Goal: Use online tool/utility: Use online tool/utility

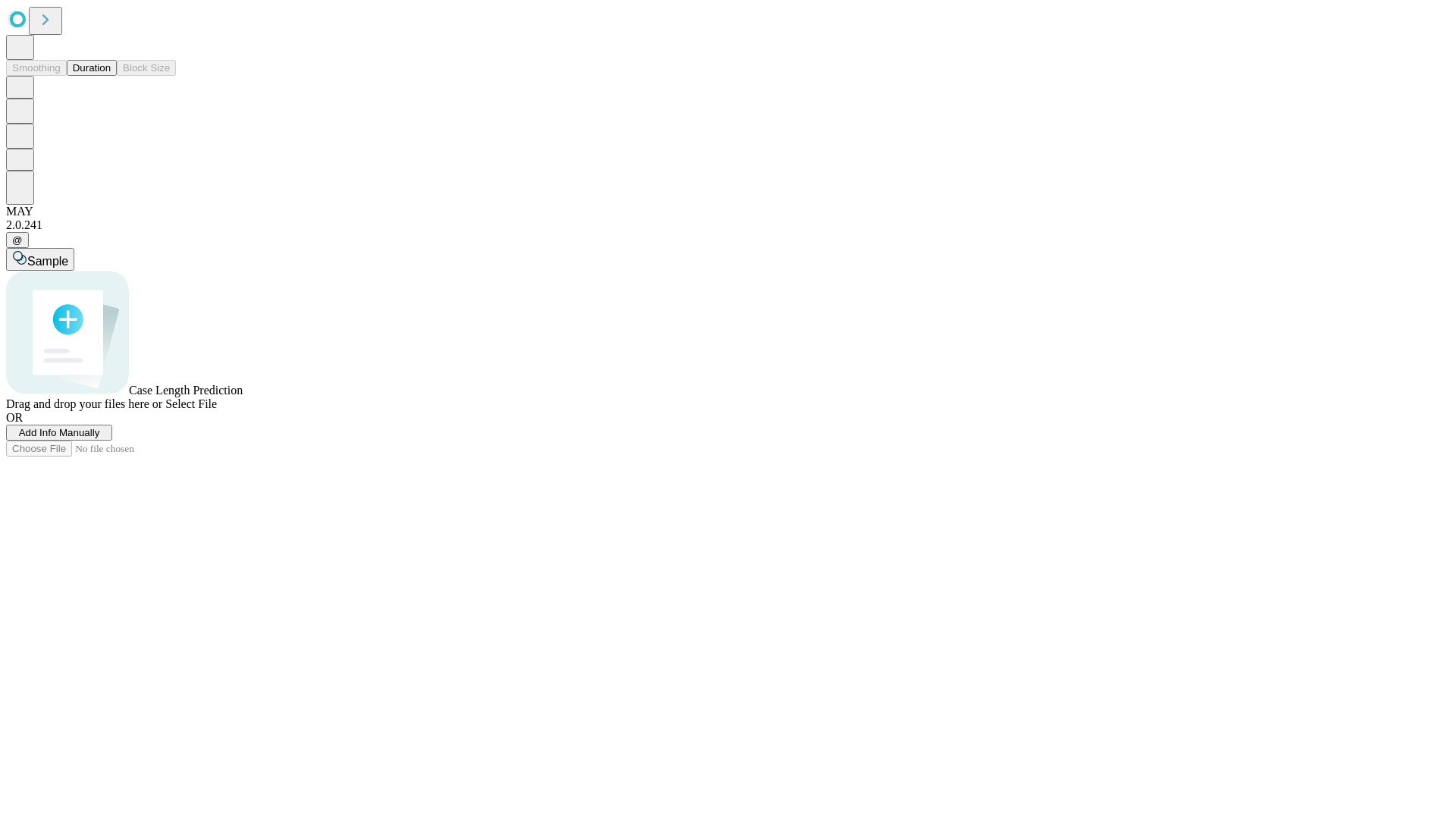
click at [111, 76] on button "Duration" at bounding box center [91, 68] width 50 height 16
click at [217, 411] on span "Select File" at bounding box center [191, 404] width 51 height 13
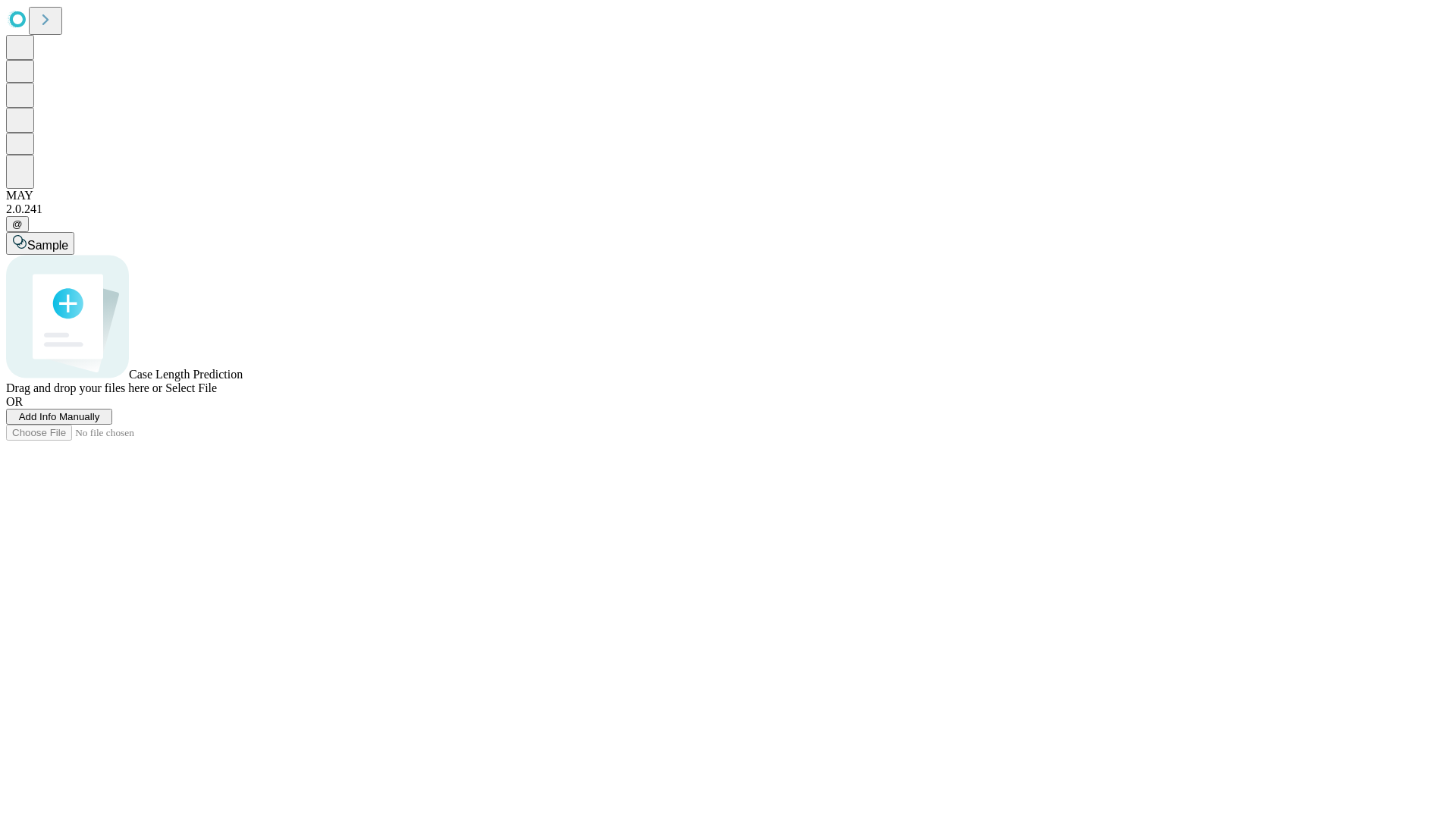
click at [217, 395] on span "Select File" at bounding box center [191, 388] width 51 height 13
